Goal: Task Accomplishment & Management: Use online tool/utility

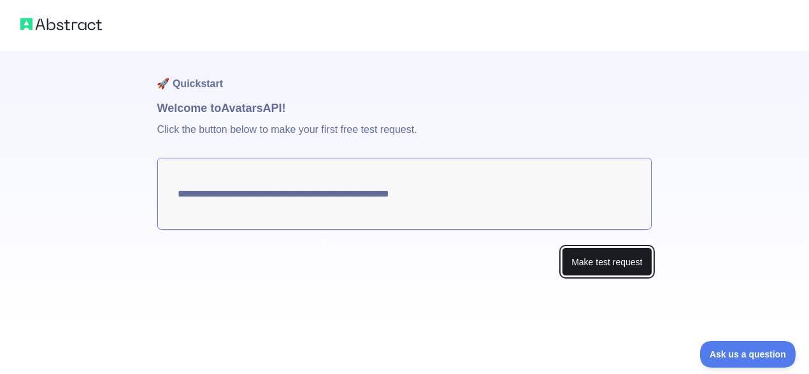
click at [592, 267] on button "Make test request" at bounding box center [607, 262] width 90 height 29
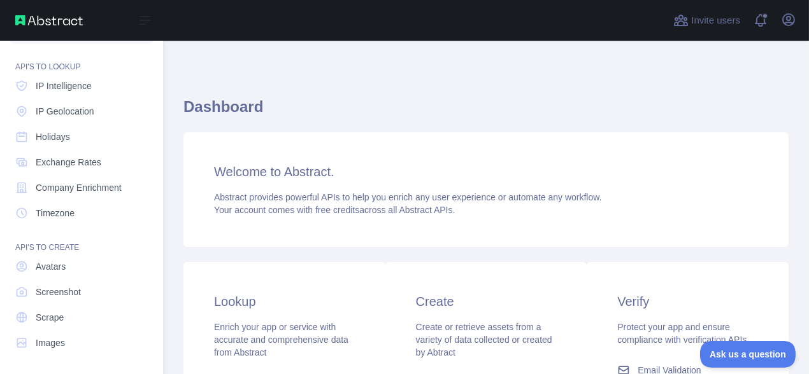
scroll to position [185, 0]
